Goal: Navigation & Orientation: Find specific page/section

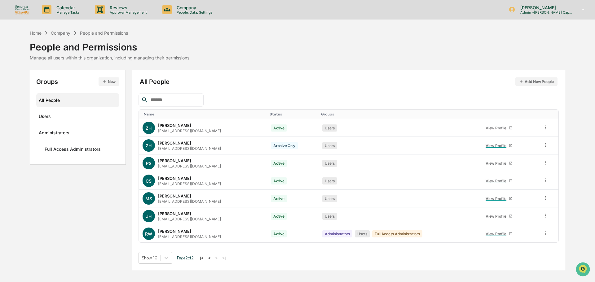
click at [123, 11] on p "Approval Management" at bounding box center [127, 12] width 45 height 4
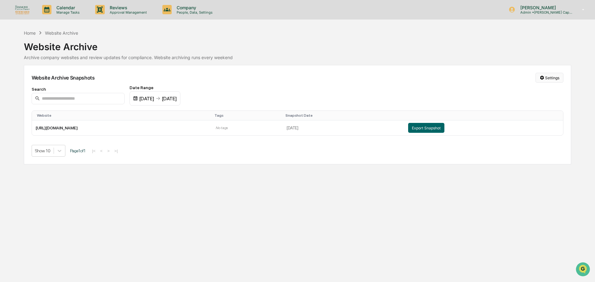
click at [555, 80] on html "Calendar Manage Tasks Reviews Approval Management Company People, Data, Setting…" at bounding box center [297, 141] width 595 height 282
click at [556, 89] on div "Manage Archived Websites" at bounding box center [551, 90] width 70 height 10
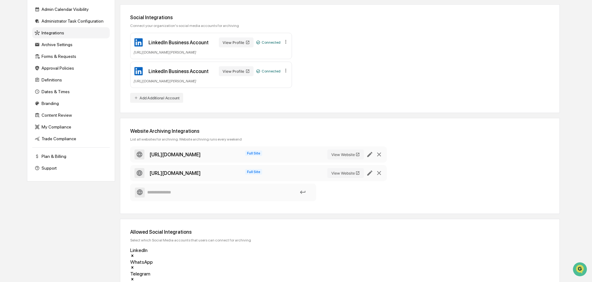
scroll to position [96, 0]
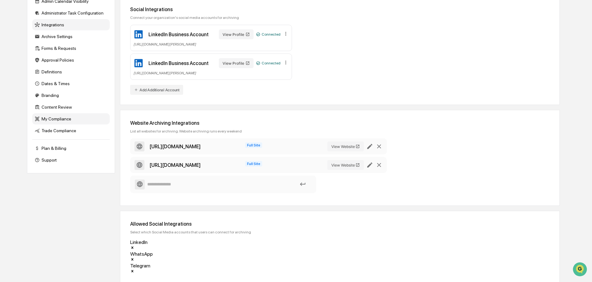
click at [55, 115] on div "My Compliance" at bounding box center [70, 118] width 77 height 11
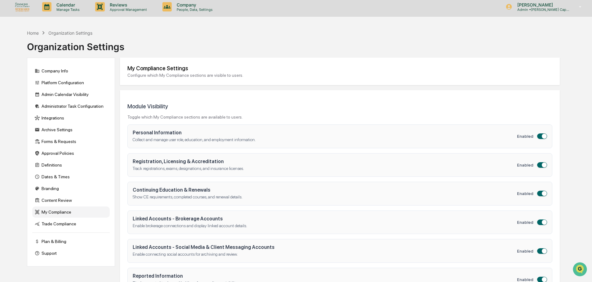
scroll to position [0, 0]
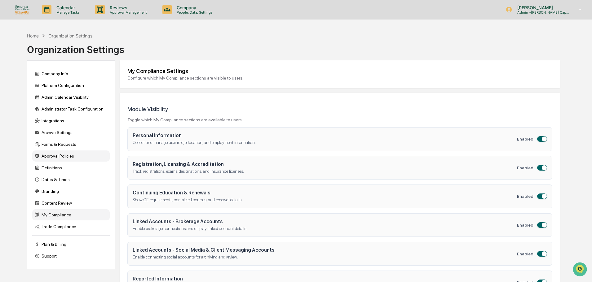
click at [67, 156] on div "Approval Policies" at bounding box center [70, 156] width 77 height 11
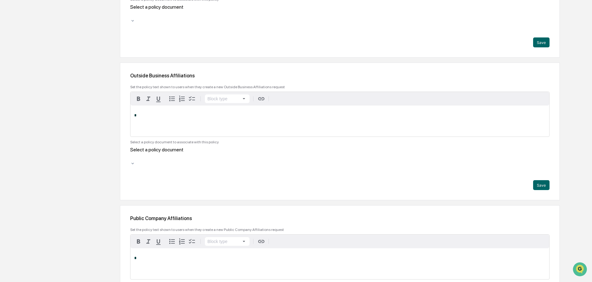
scroll to position [743, 0]
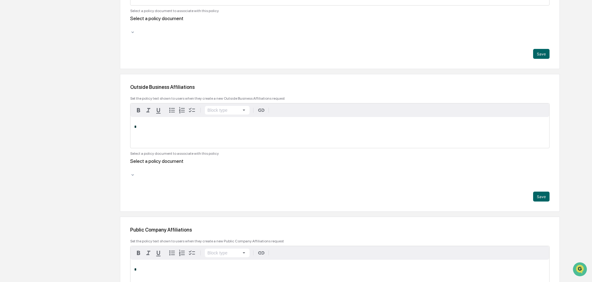
click at [132, 165] on div at bounding box center [131, 168] width 1 height 7
click at [107, 95] on div "Company Info Platform Configuration Admin Calendar Visibility Administrator Tas…" at bounding box center [293, 50] width 532 height 1466
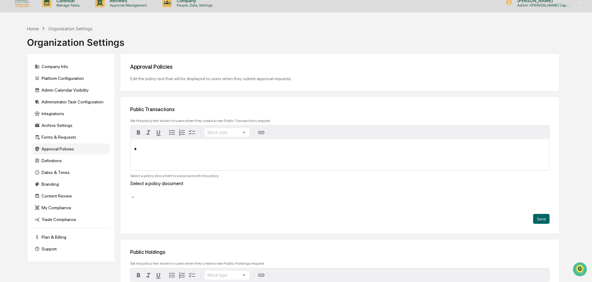
scroll to position [0, 0]
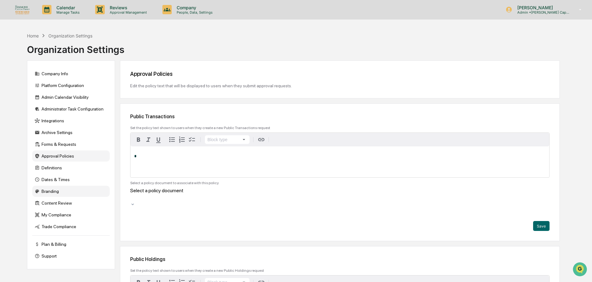
click at [54, 194] on div "Branding" at bounding box center [70, 191] width 77 height 11
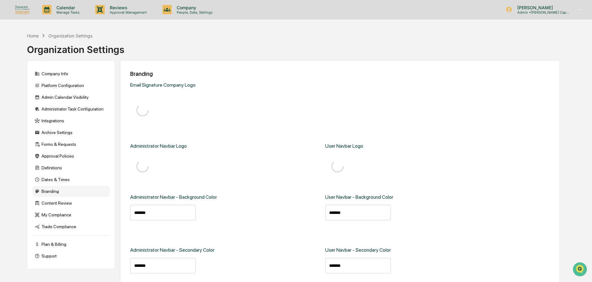
type input "*******"
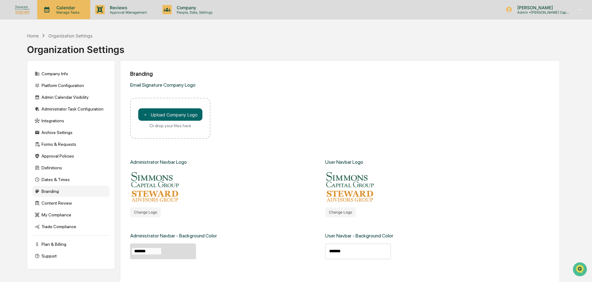
click at [68, 14] on p "Manage Tasks" at bounding box center [66, 12] width 31 height 4
